Goal: Task Accomplishment & Management: Manage account settings

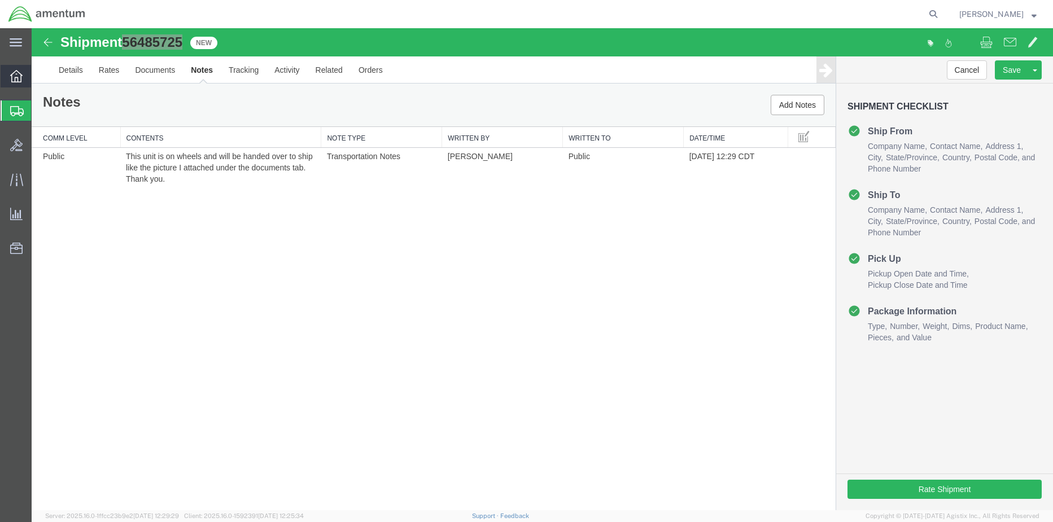
click at [12, 76] on icon at bounding box center [16, 76] width 12 height 12
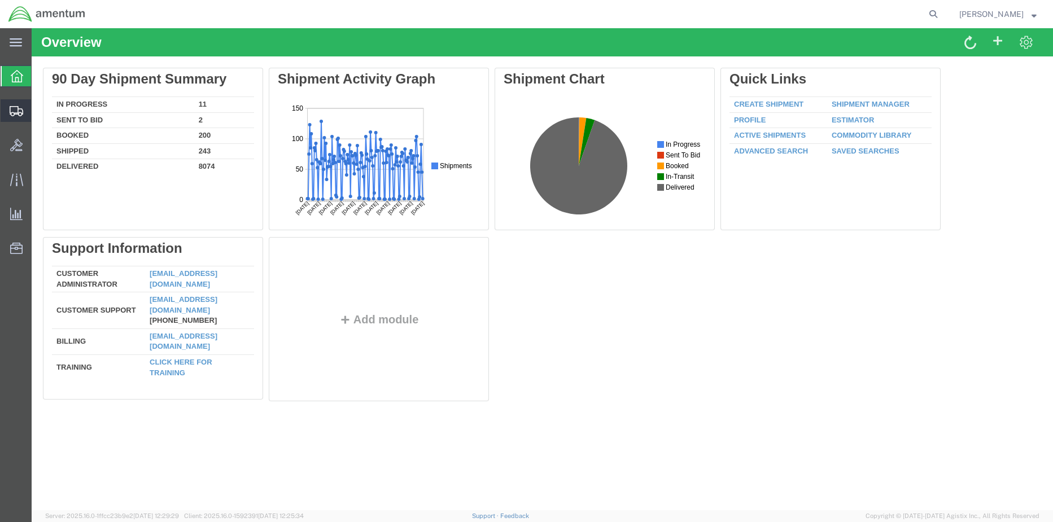
drag, startPoint x: 86, startPoint y: 130, endPoint x: 127, endPoint y: 197, distance: 77.8
click at [0, 0] on span "Shipment Manager" at bounding box center [0, 0] width 0 height 0
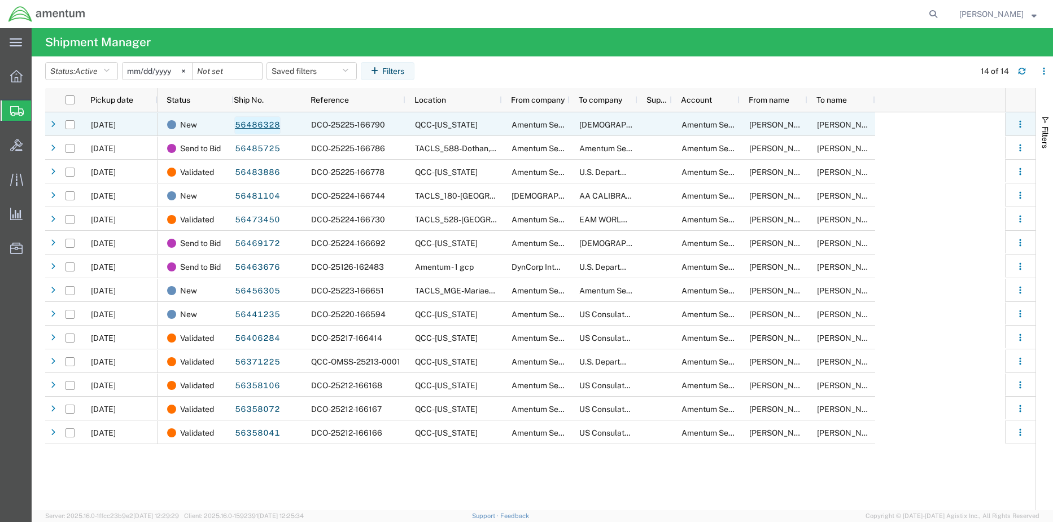
click at [252, 125] on link "56486328" at bounding box center [257, 125] width 46 height 18
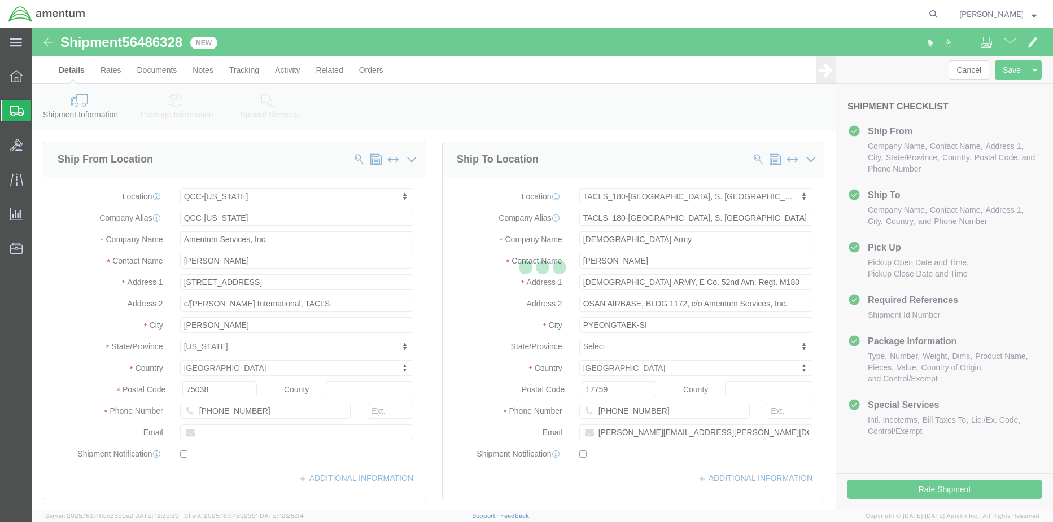
select select "42668"
select select "42679"
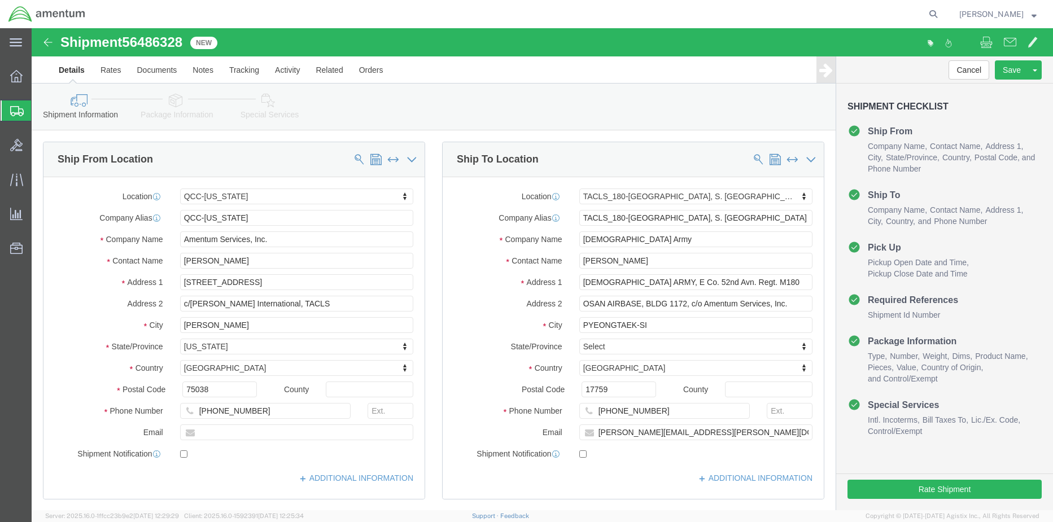
click icon
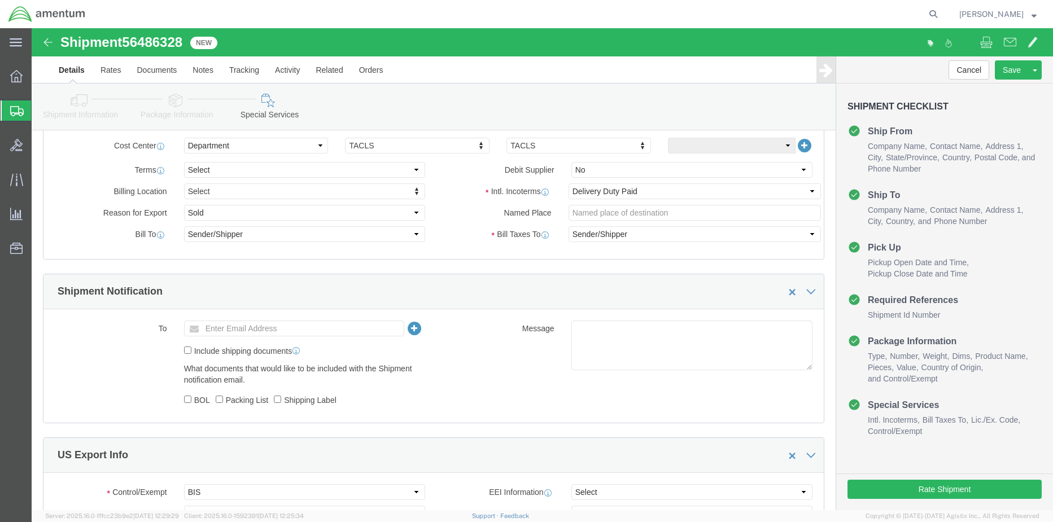
scroll to position [734, 0]
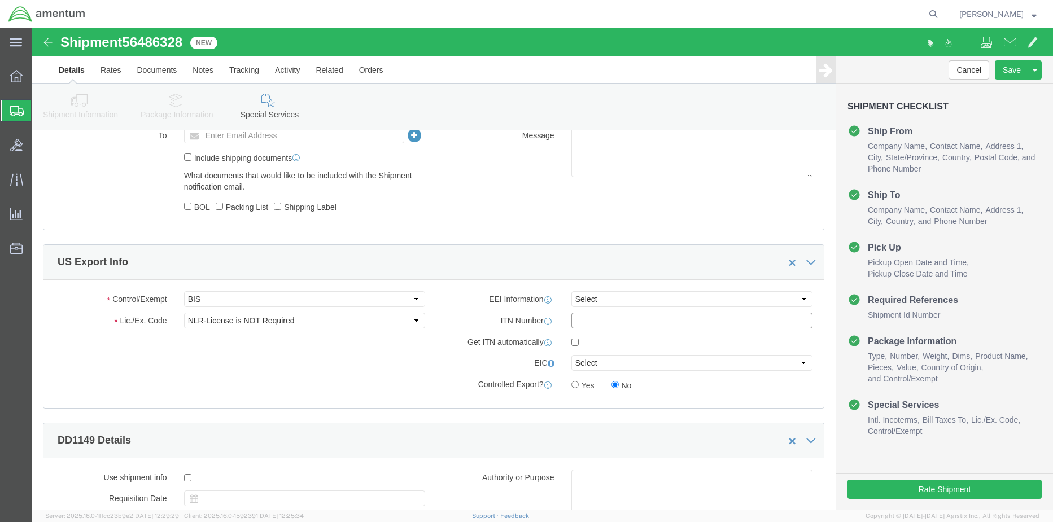
click input "text"
type input "X20240812526789"
click select "Select AES-Direct EEI Carrier File EEI EEI Exempt"
select select "AESD"
click select "Select AES-Direct EEI Carrier File EEI EEI Exempt"
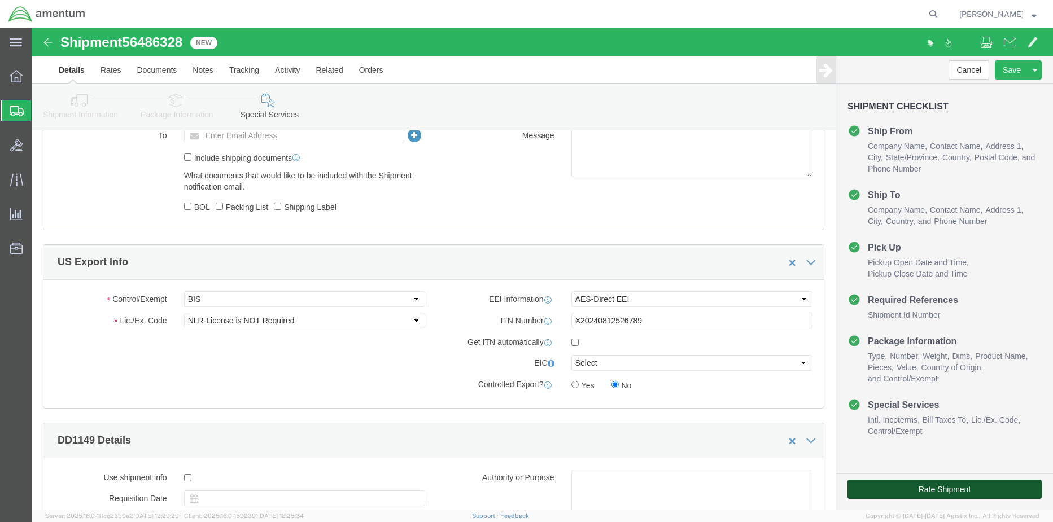
click button "Rate Shipment"
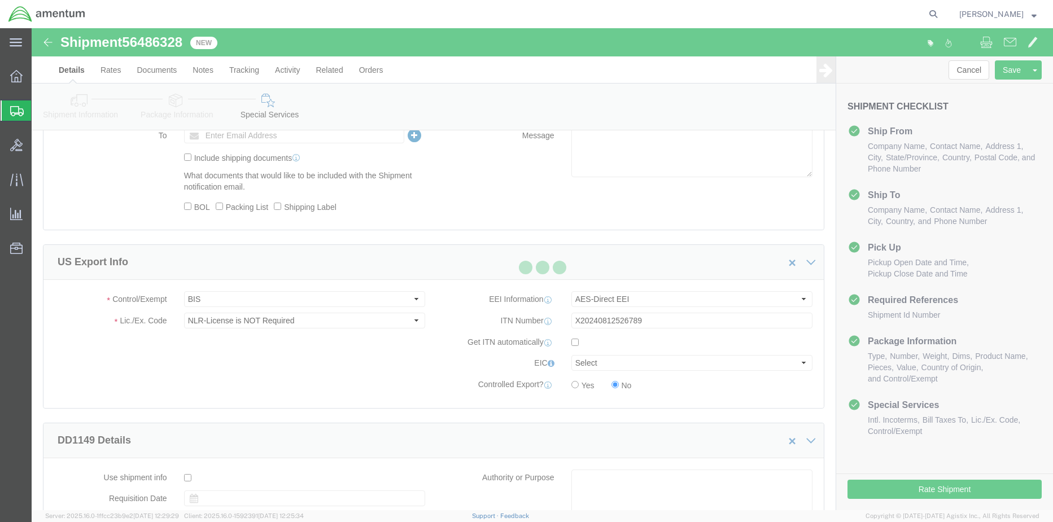
scroll to position [0, 0]
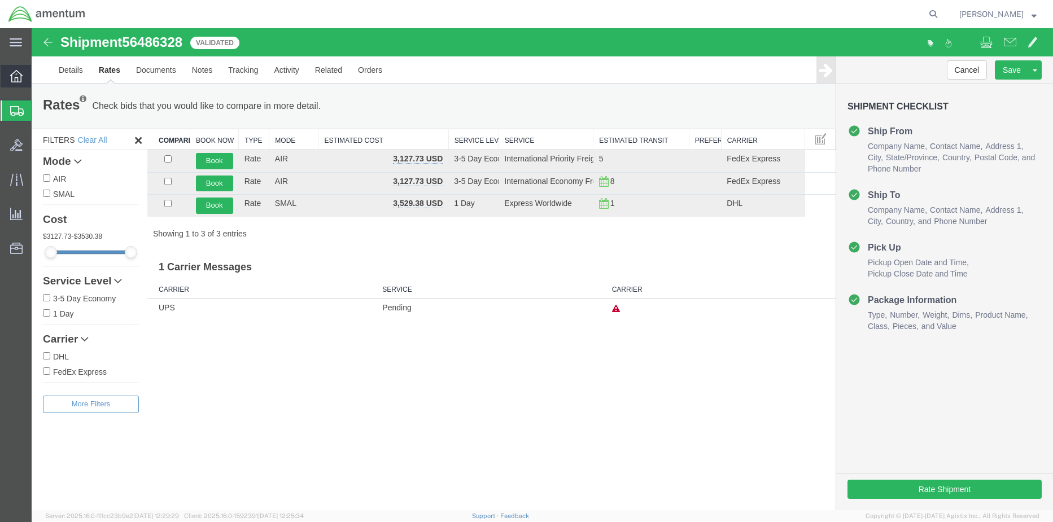
click at [16, 75] on icon at bounding box center [16, 76] width 12 height 12
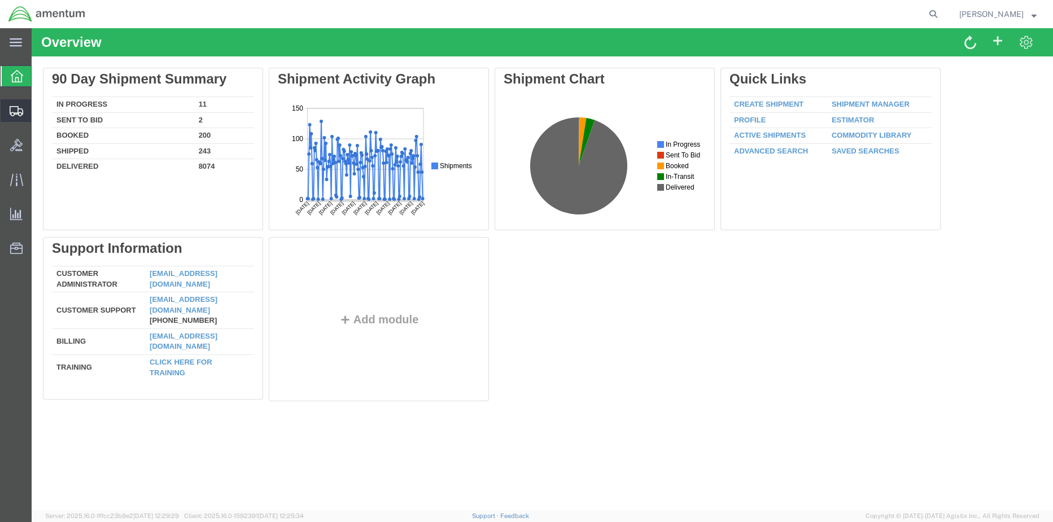
click at [0, 0] on span "Shipment Manager" at bounding box center [0, 0] width 0 height 0
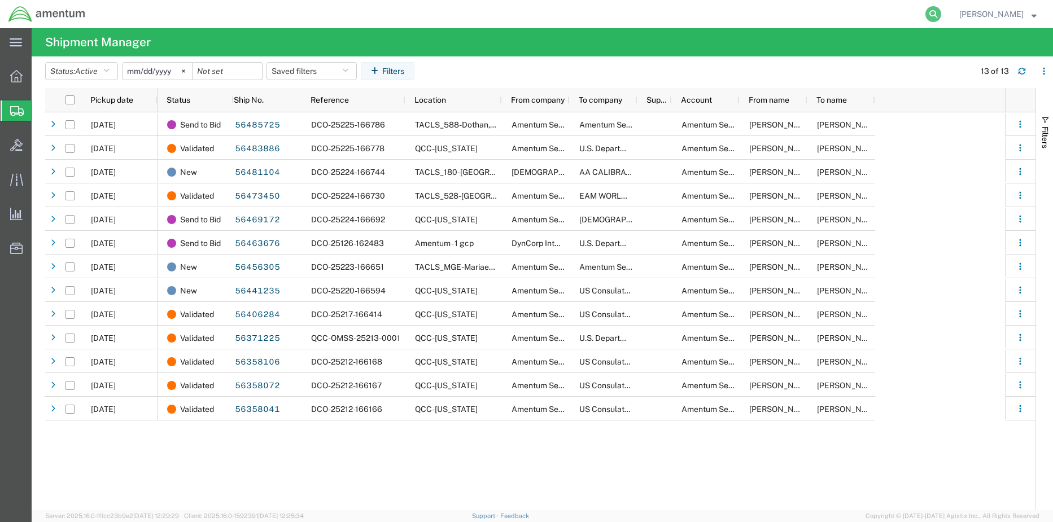
click at [926, 11] on icon at bounding box center [934, 14] width 16 height 16
click at [802, 13] on input "search" at bounding box center [753, 14] width 343 height 27
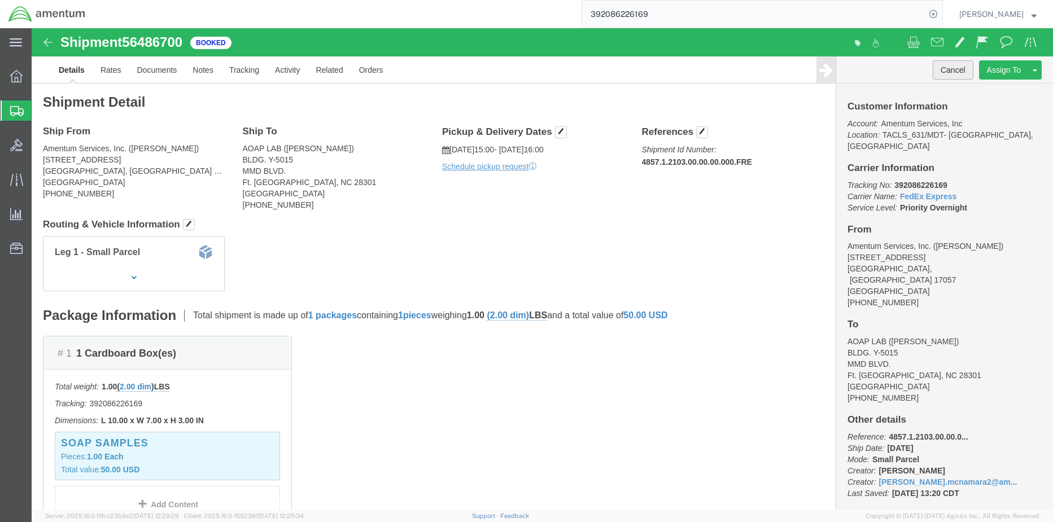
click button "Cancel"
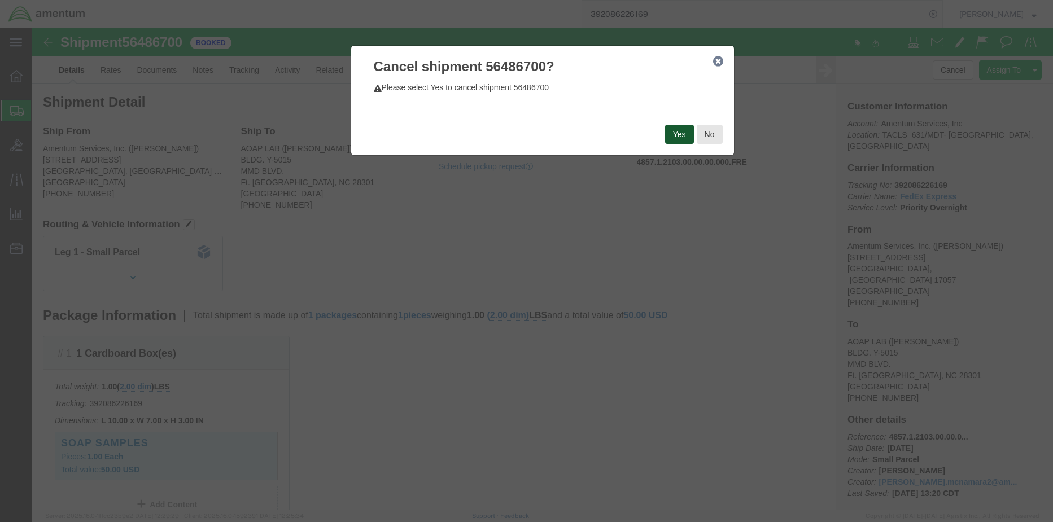
click button "Yes"
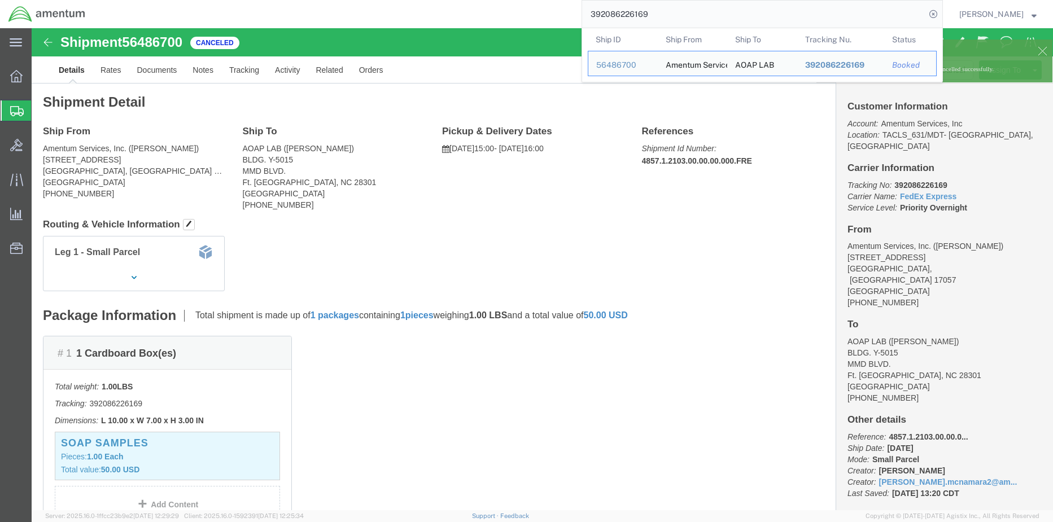
drag, startPoint x: 646, startPoint y: 14, endPoint x: 507, endPoint y: 14, distance: 139.5
click at [507, 14] on div "392086226169 Ship ID Ship From Ship To Tracking Nu. Status Ship ID 56486700 Shi…" at bounding box center [518, 14] width 849 height 28
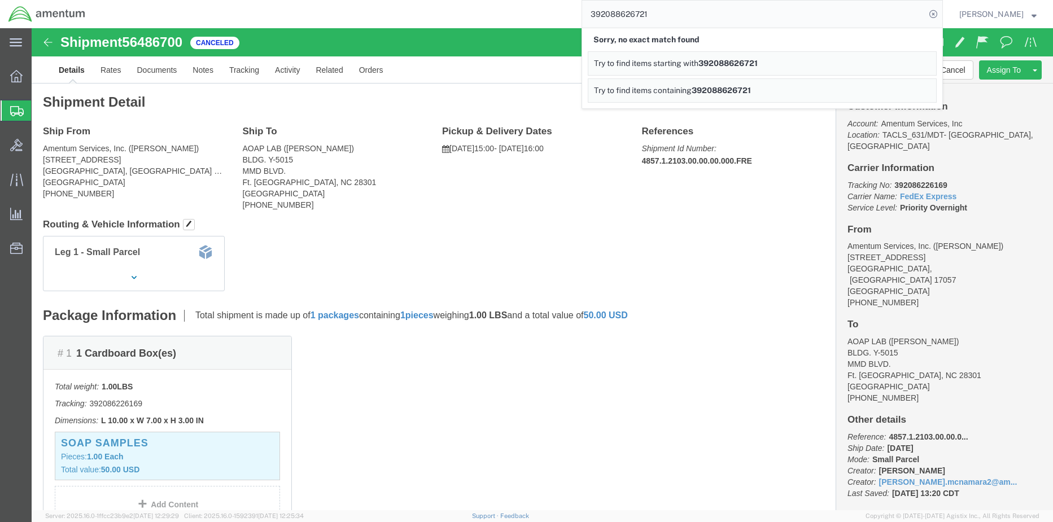
click at [607, 14] on input "392088626721" at bounding box center [753, 14] width 343 height 27
type input "392086226721"
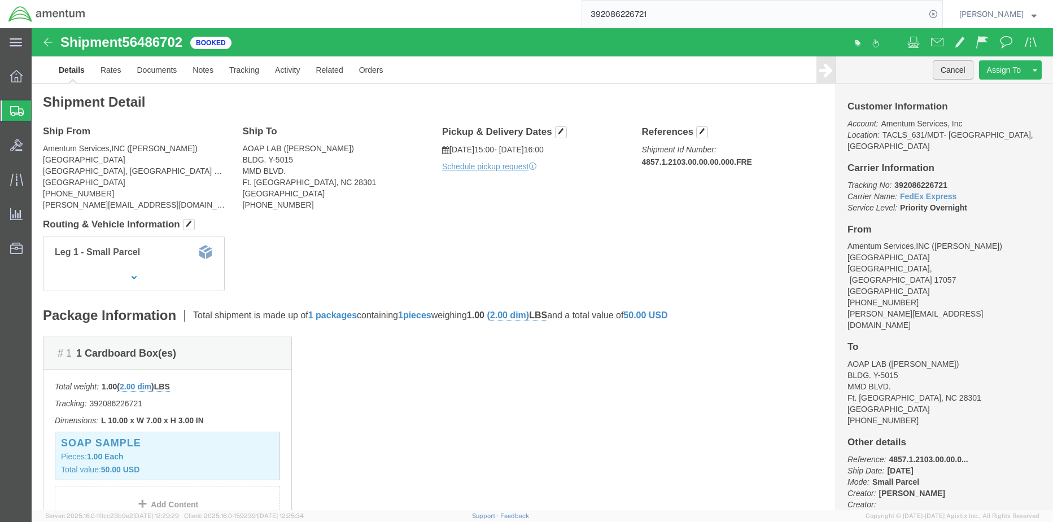
click button "Cancel"
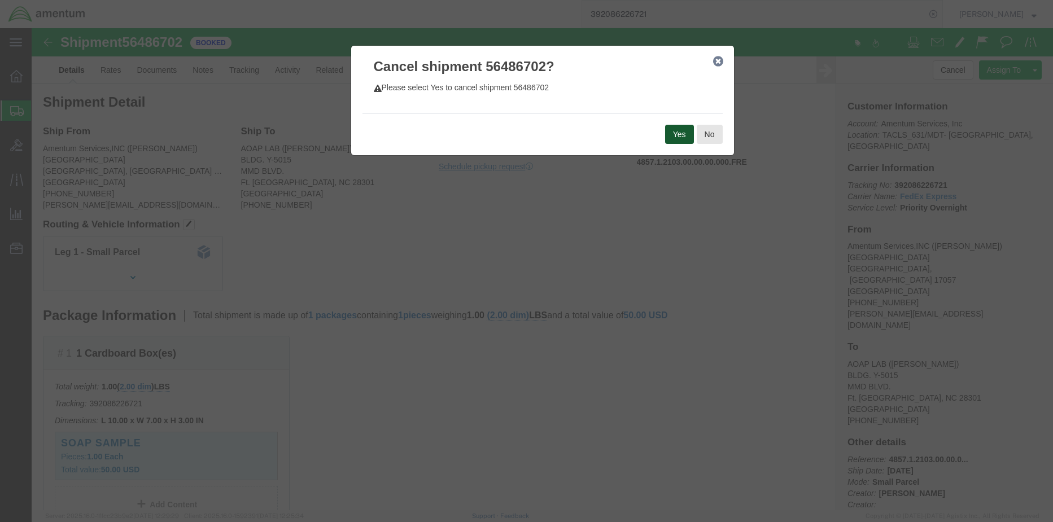
click button "Yes"
